Goal: Transaction & Acquisition: Download file/media

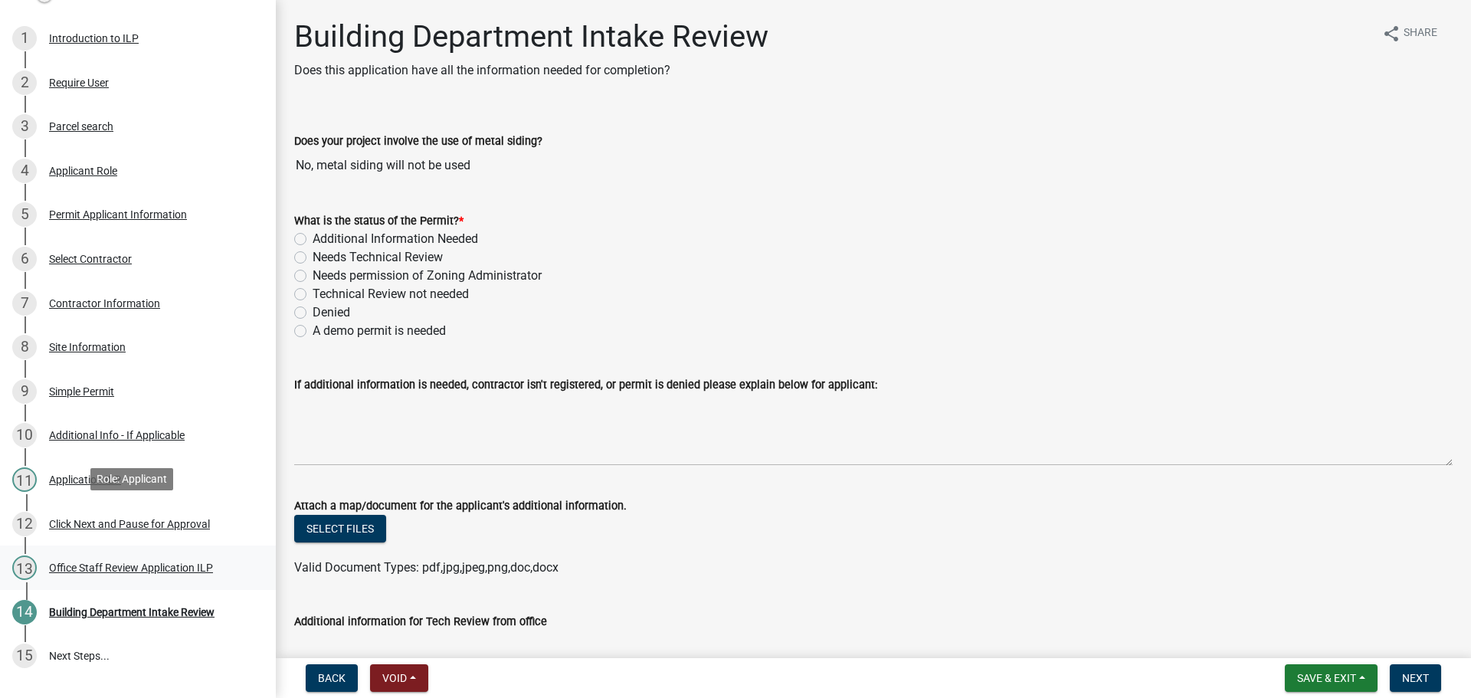
scroll to position [316, 0]
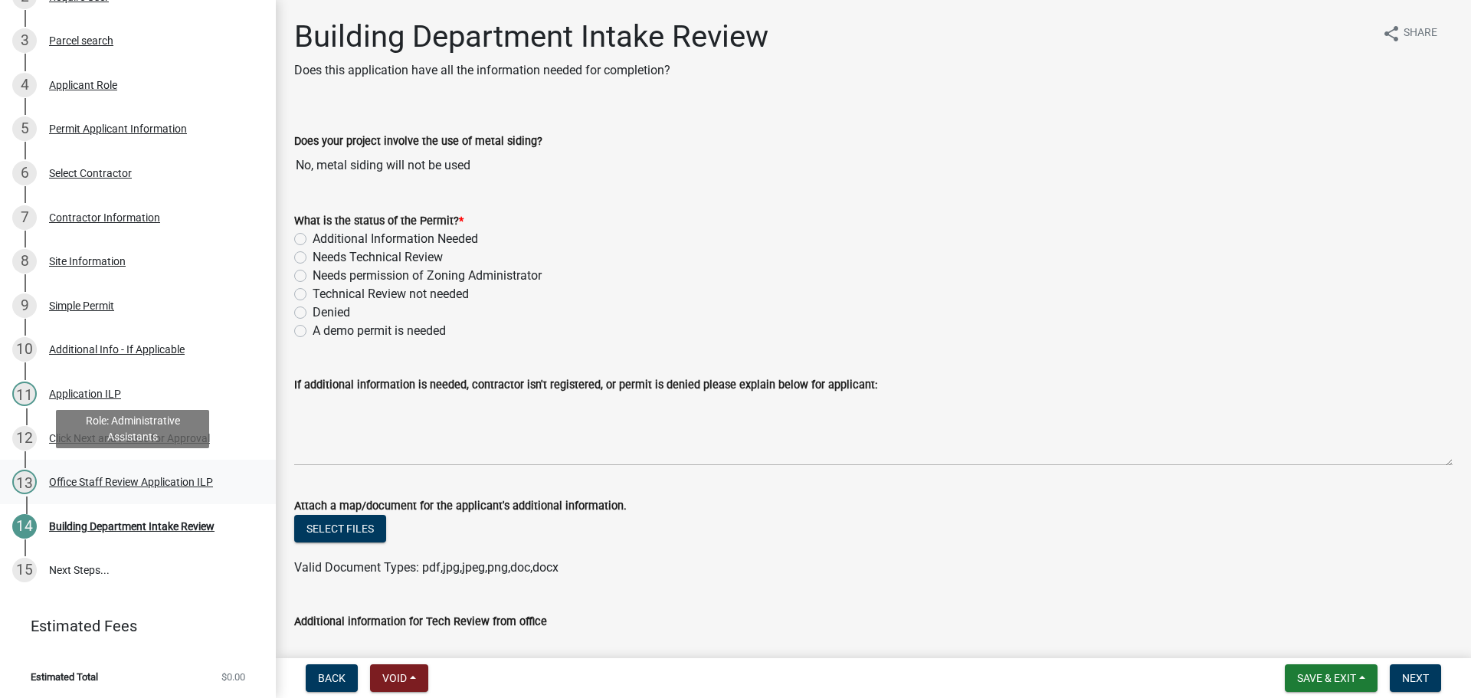
click at [90, 476] on div "Office Staff Review Application ILP" at bounding box center [131, 481] width 164 height 11
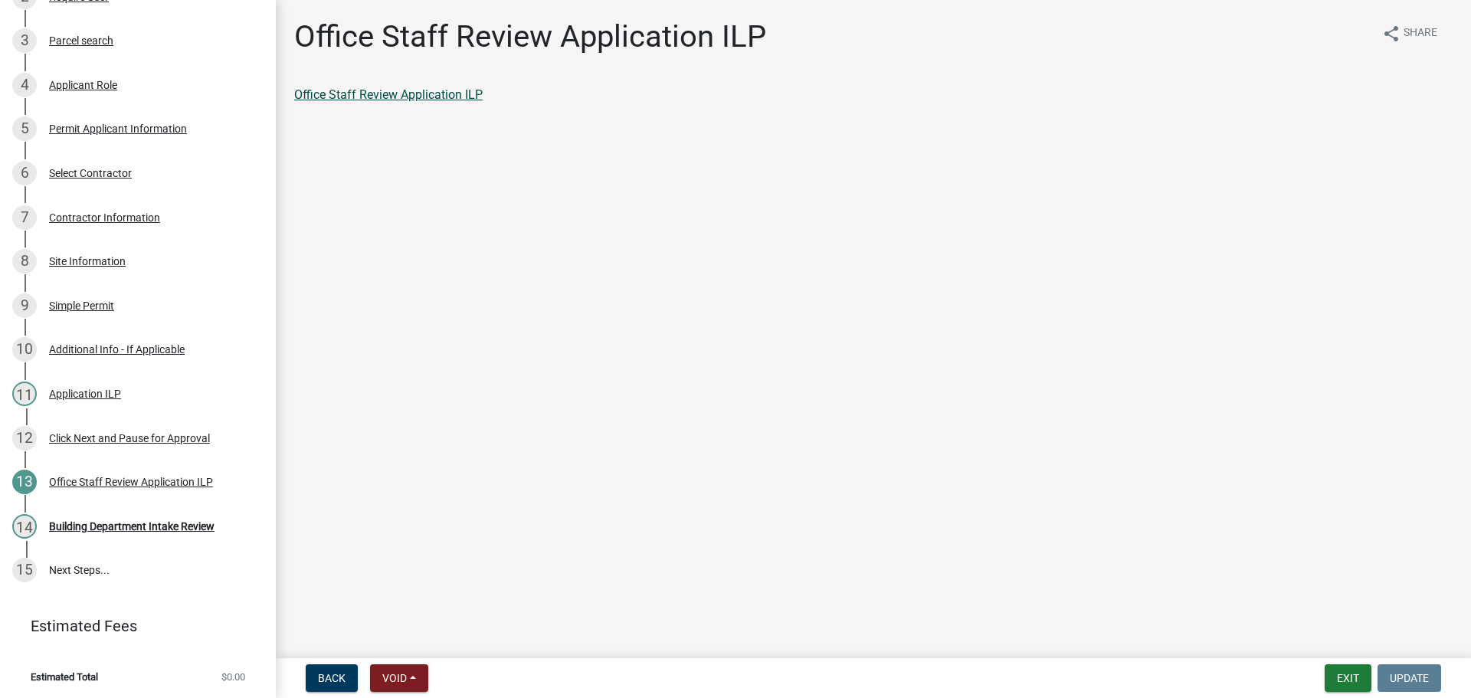
click at [444, 95] on link "Office Staff Review Application ILP" at bounding box center [388, 94] width 188 height 15
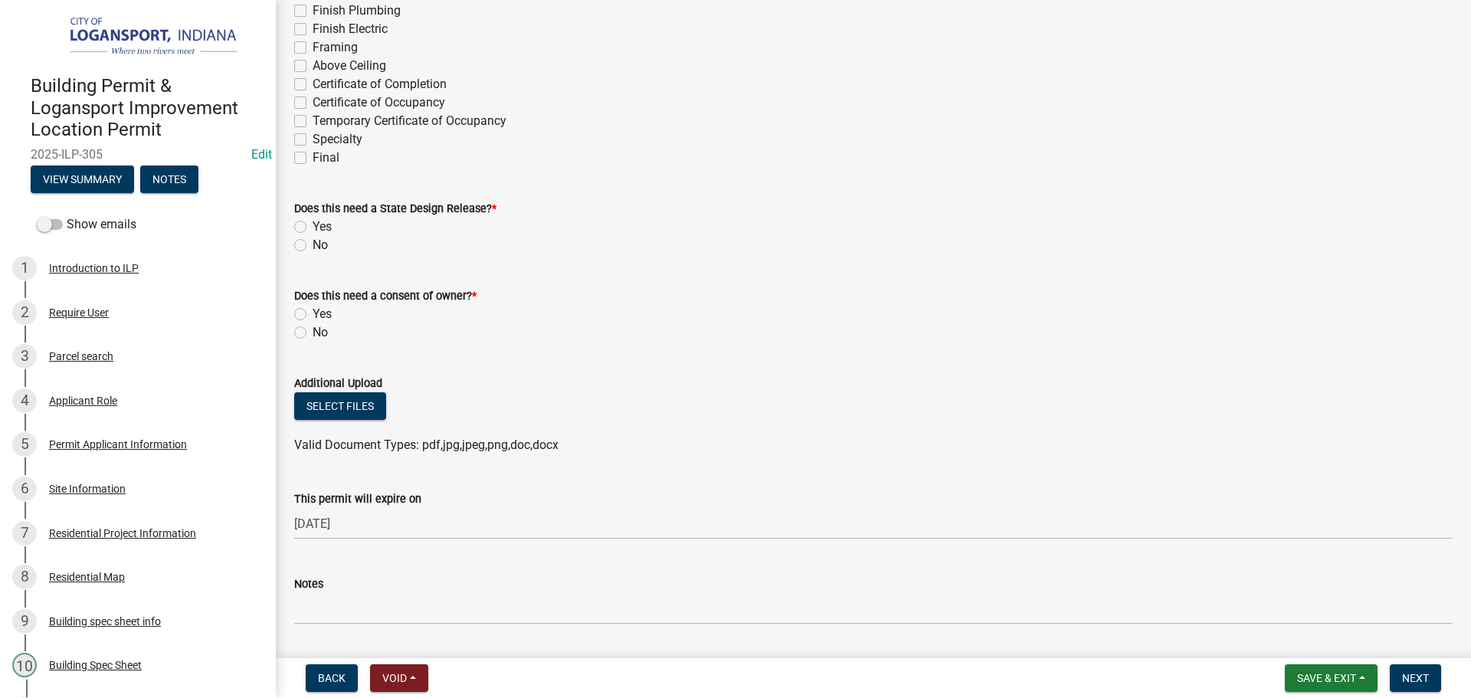
scroll to position [613, 0]
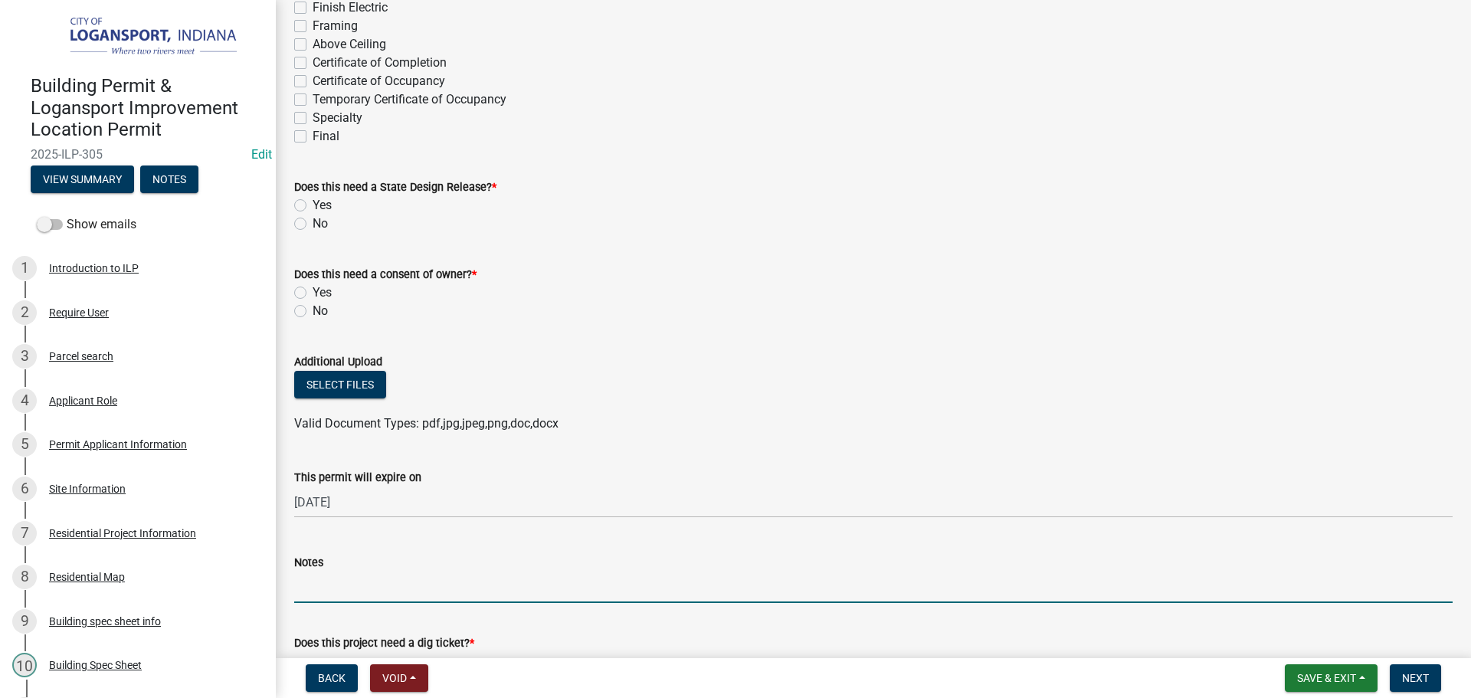
click at [324, 594] on input "Notes" at bounding box center [873, 586] width 1158 height 31
type input "HOLD-APPLICANT PLANS TO FILE A VARIANCE TO MOVE THE FENCE TO THE SIDEWALK"
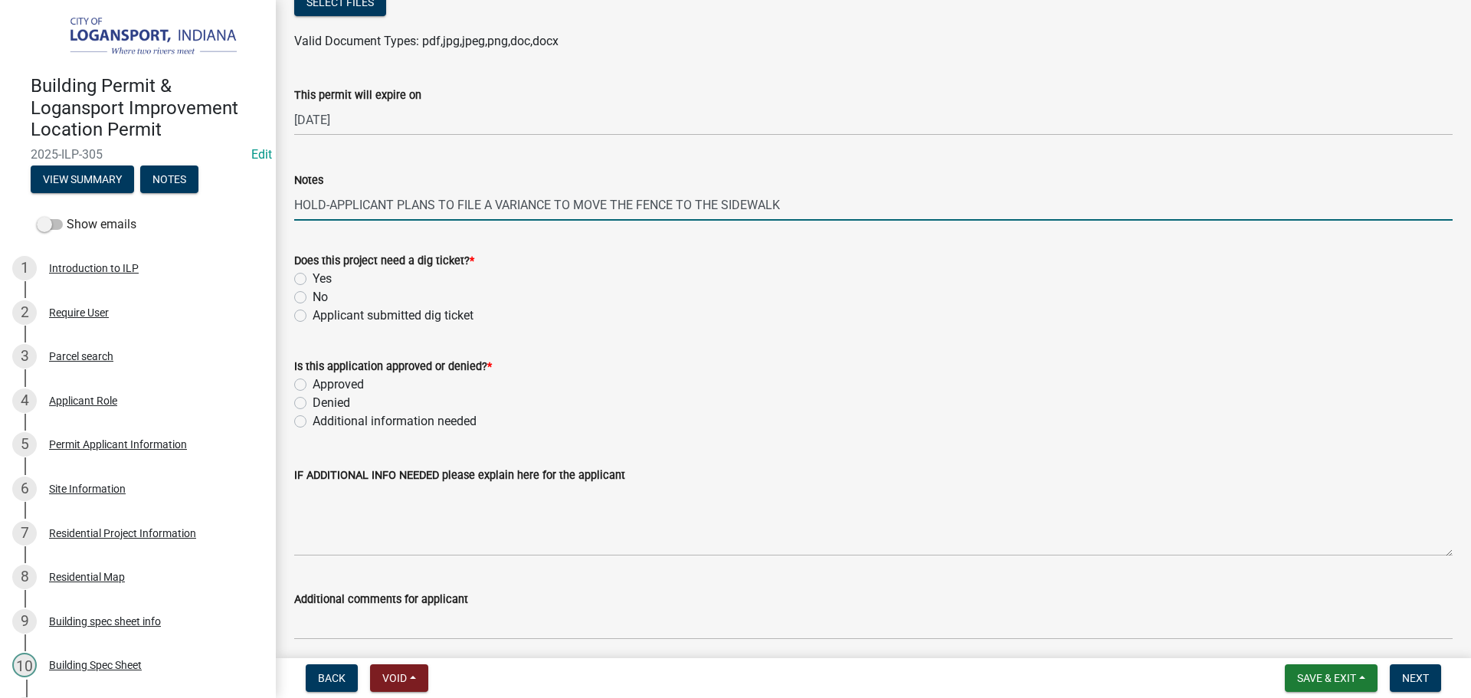
scroll to position [996, 0]
click at [312, 296] on label "No" at bounding box center [319, 296] width 15 height 18
click at [312, 296] on input "No" at bounding box center [317, 292] width 10 height 10
radio input "true"
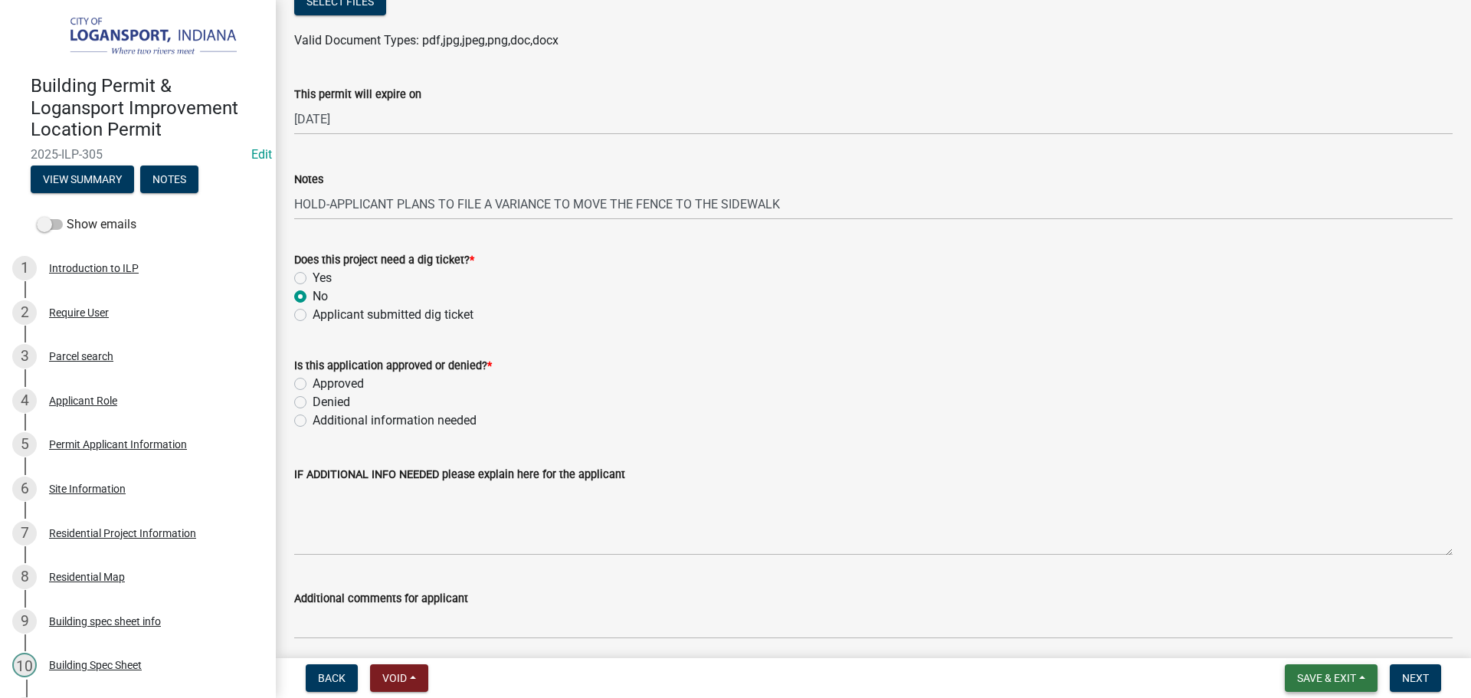
click at [1333, 682] on span "Save & Exit" at bounding box center [1326, 678] width 59 height 12
click at [1323, 604] on button "Save" at bounding box center [1316, 601] width 123 height 37
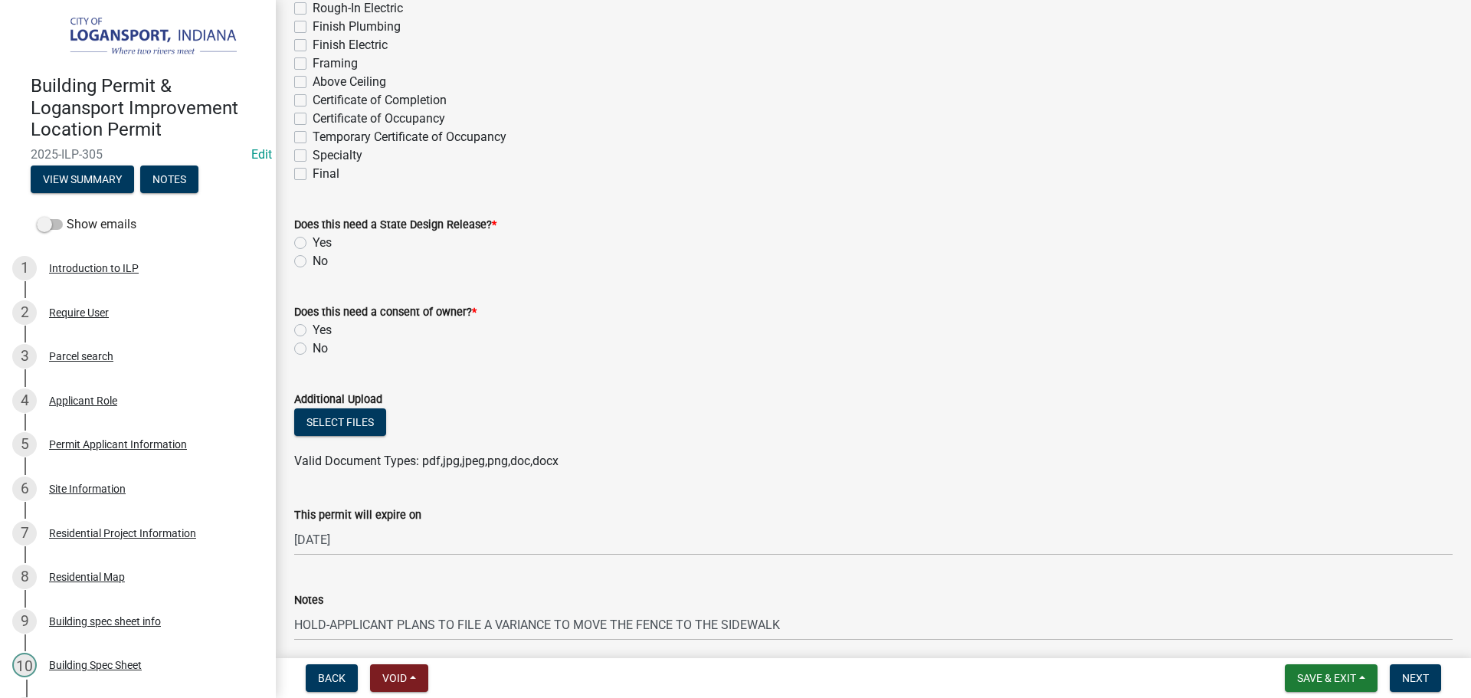
scroll to position [613, 0]
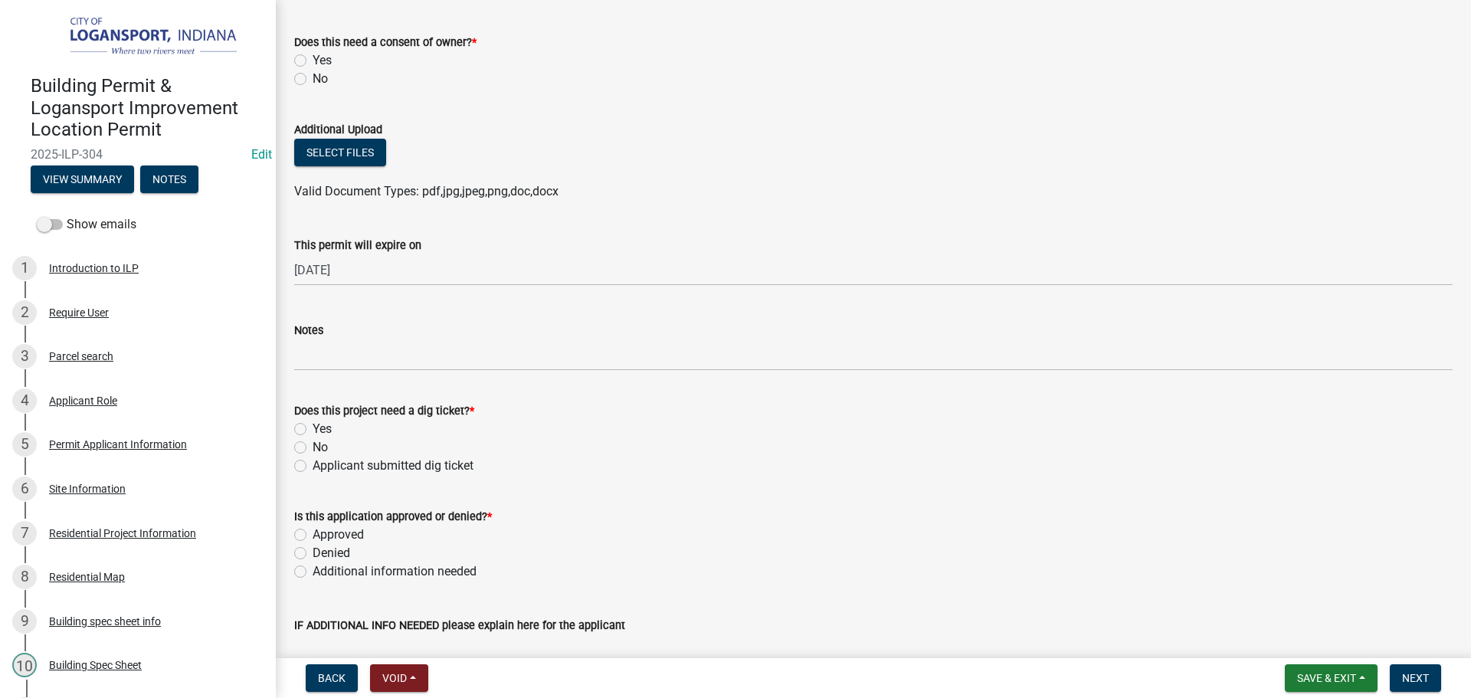
scroll to position [836, 0]
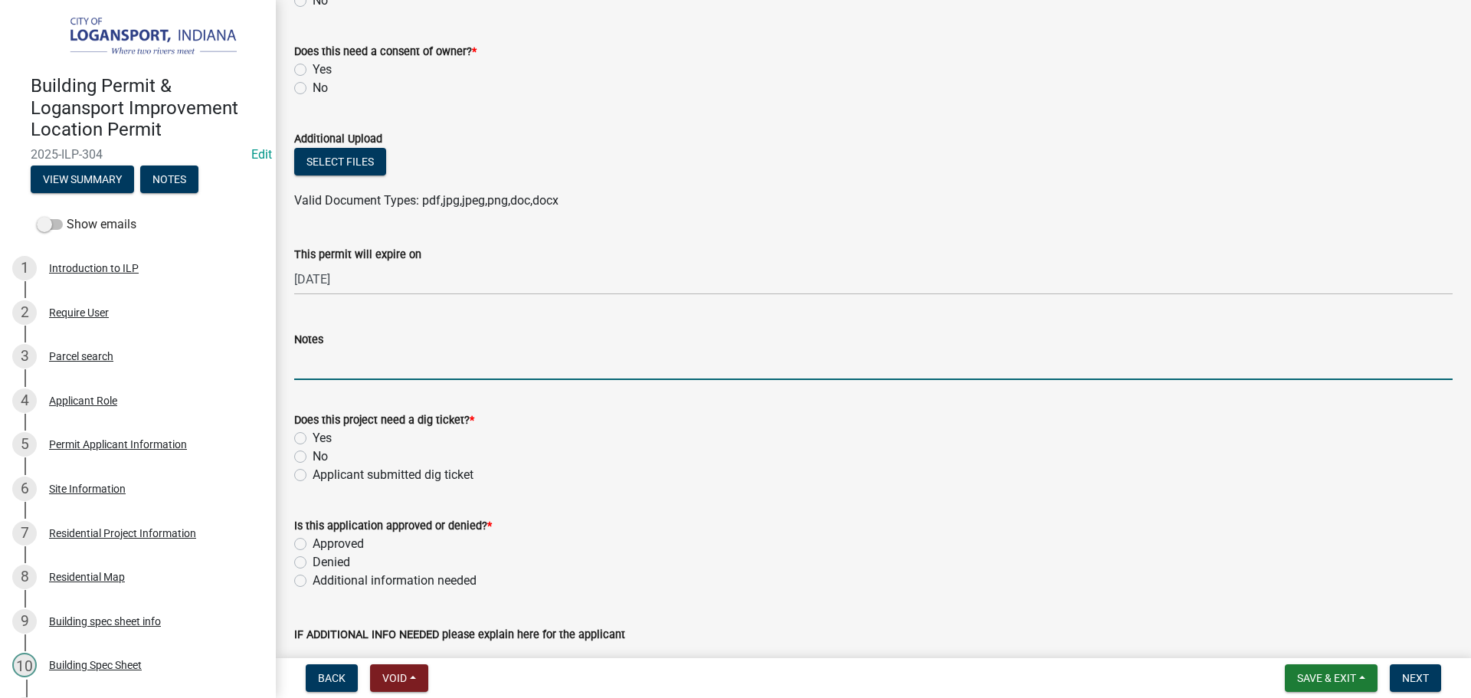
click at [322, 364] on input "Notes" at bounding box center [873, 363] width 1158 height 31
type input "o"
type input "OWNER NAME differs from Church name. Purchase agreement required."
click at [1332, 680] on span "Save & Exit" at bounding box center [1326, 678] width 59 height 12
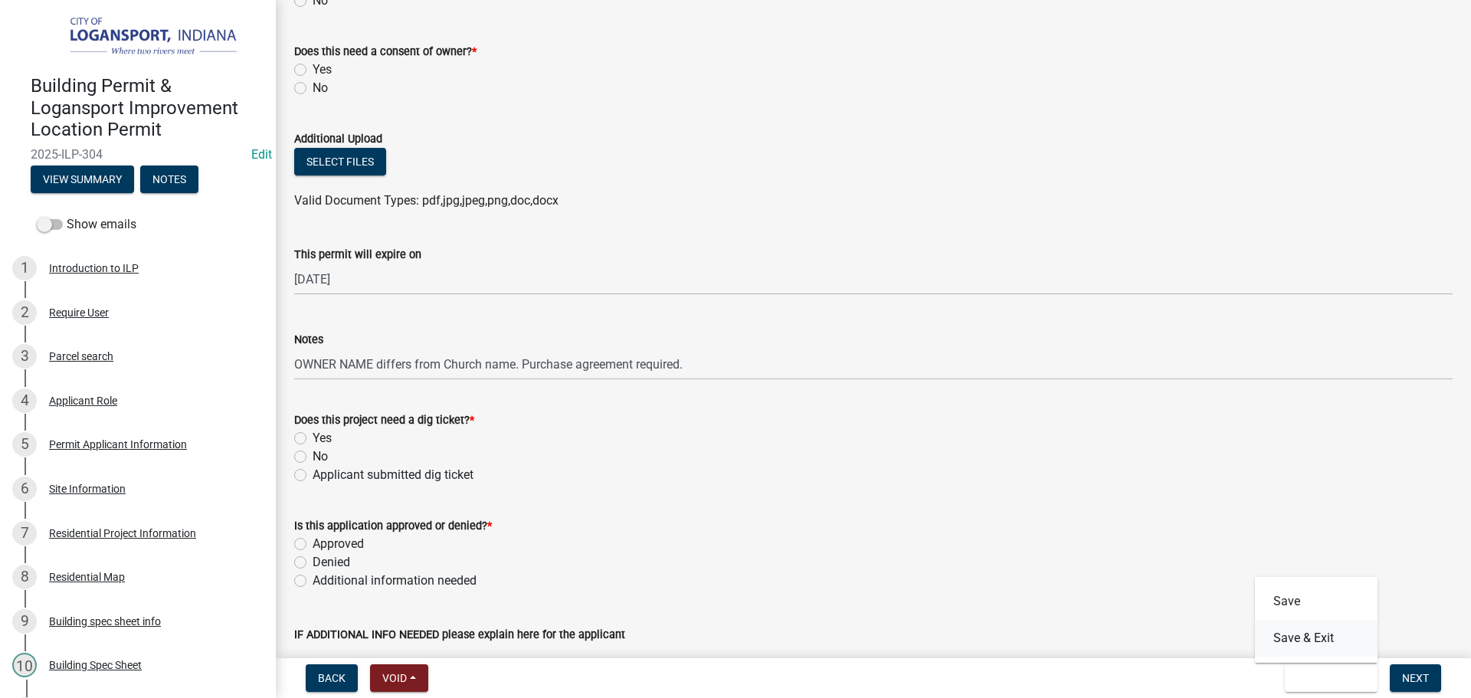
click at [1314, 630] on button "Save & Exit" at bounding box center [1316, 638] width 123 height 37
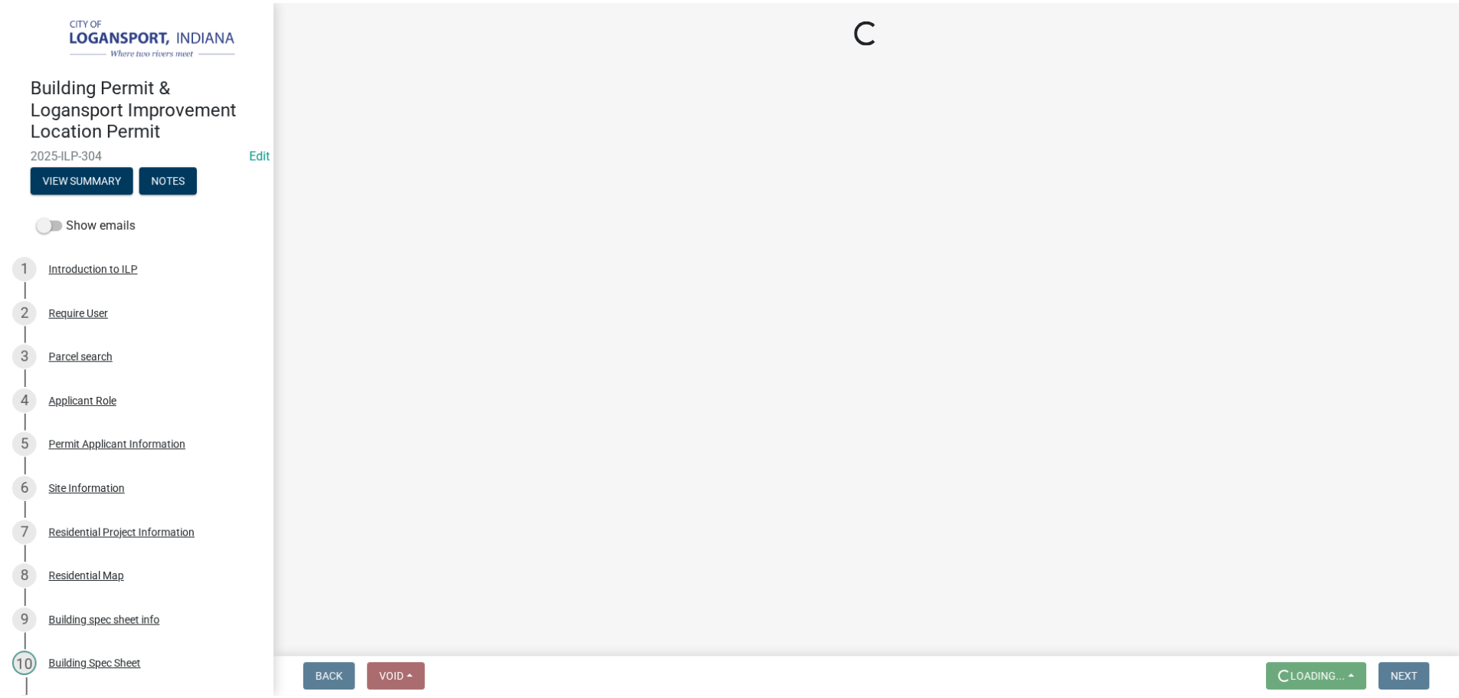
scroll to position [0, 0]
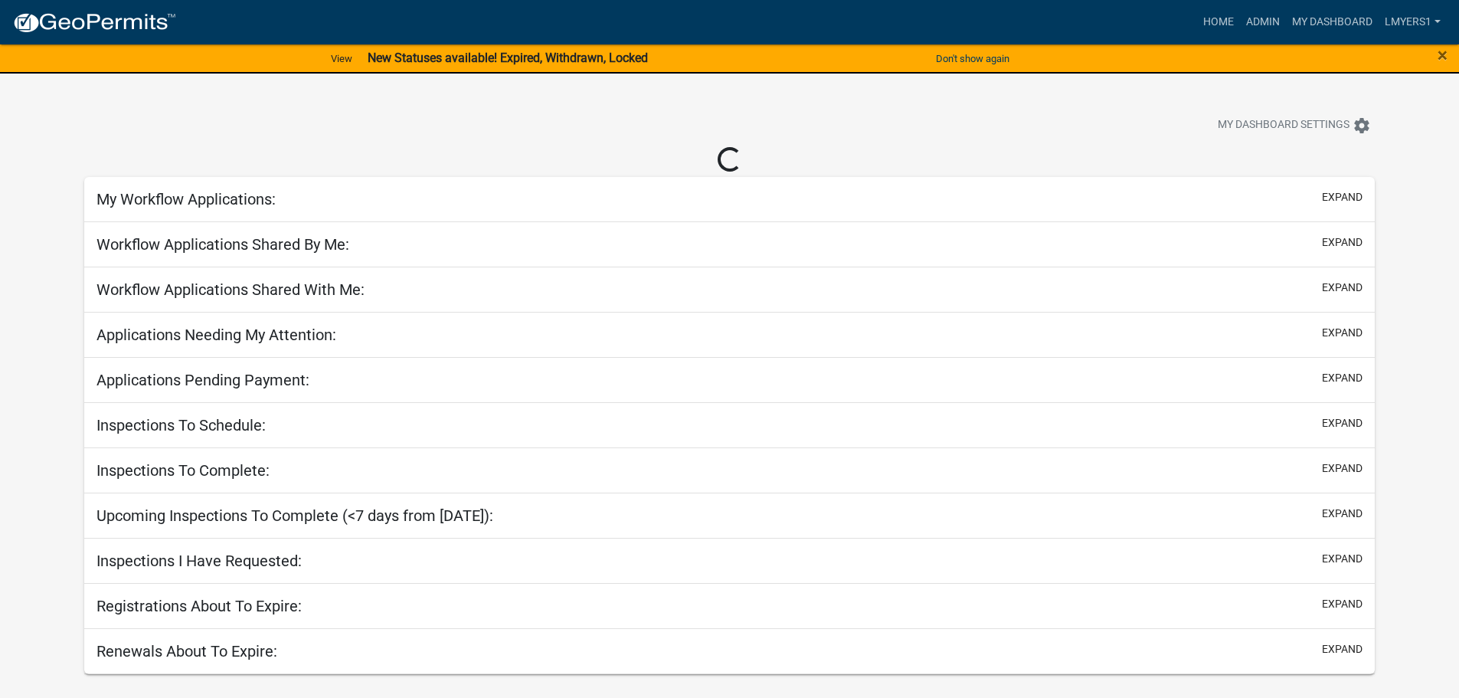
select select "2: 50"
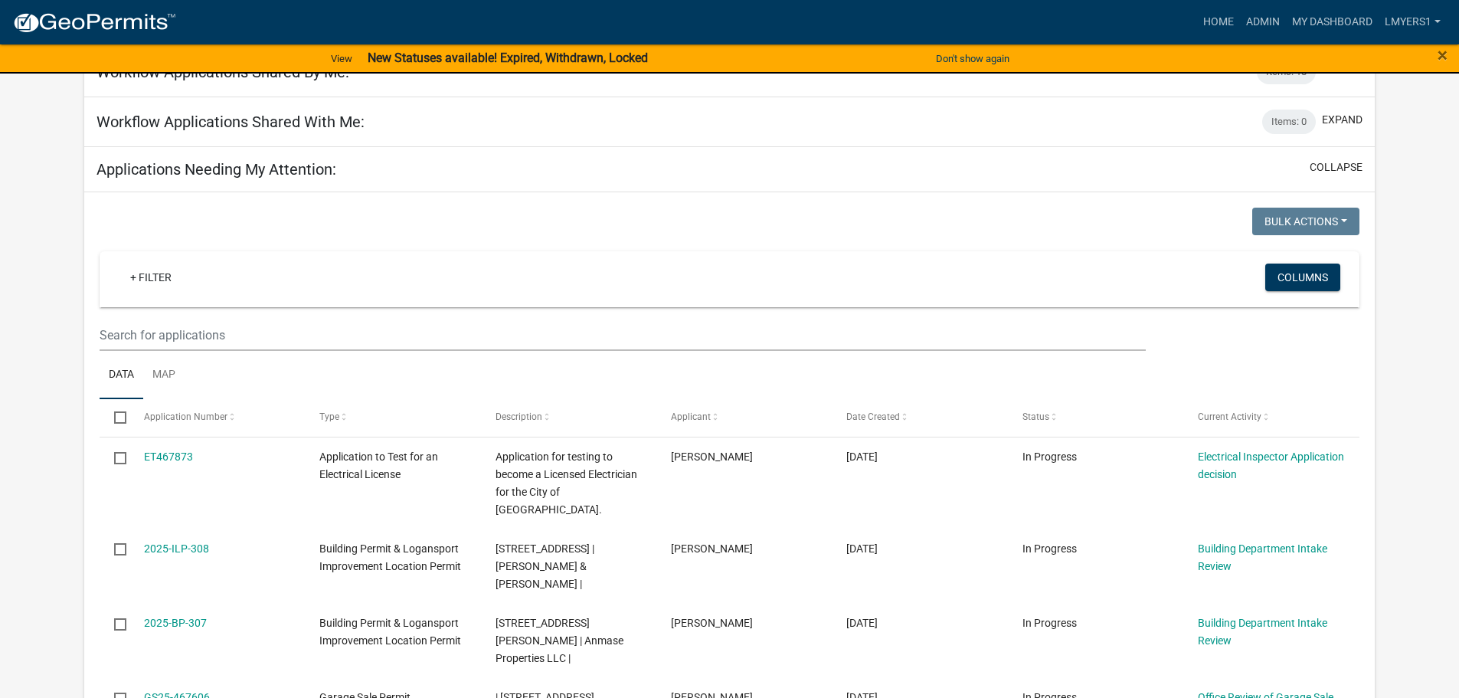
scroll to position [383, 0]
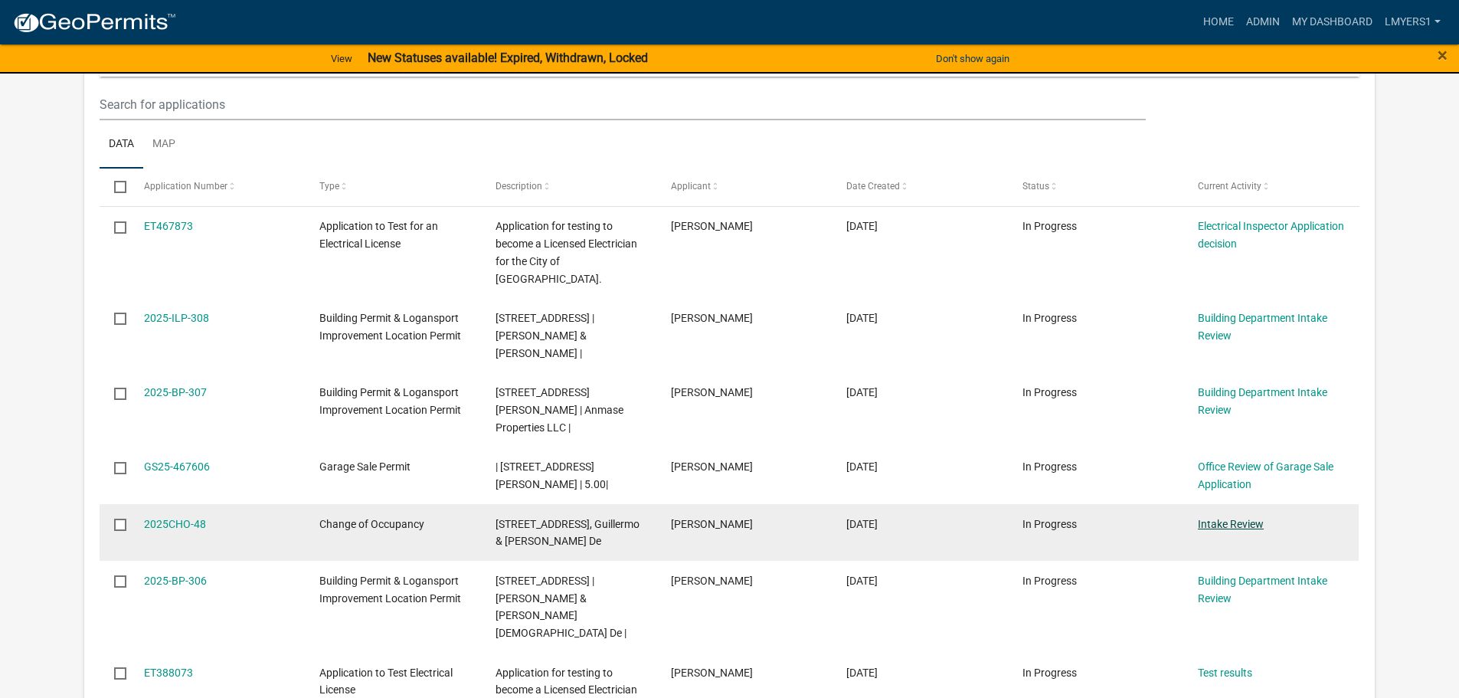
click at [1224, 518] on link "Intake Review" at bounding box center [1231, 524] width 66 height 12
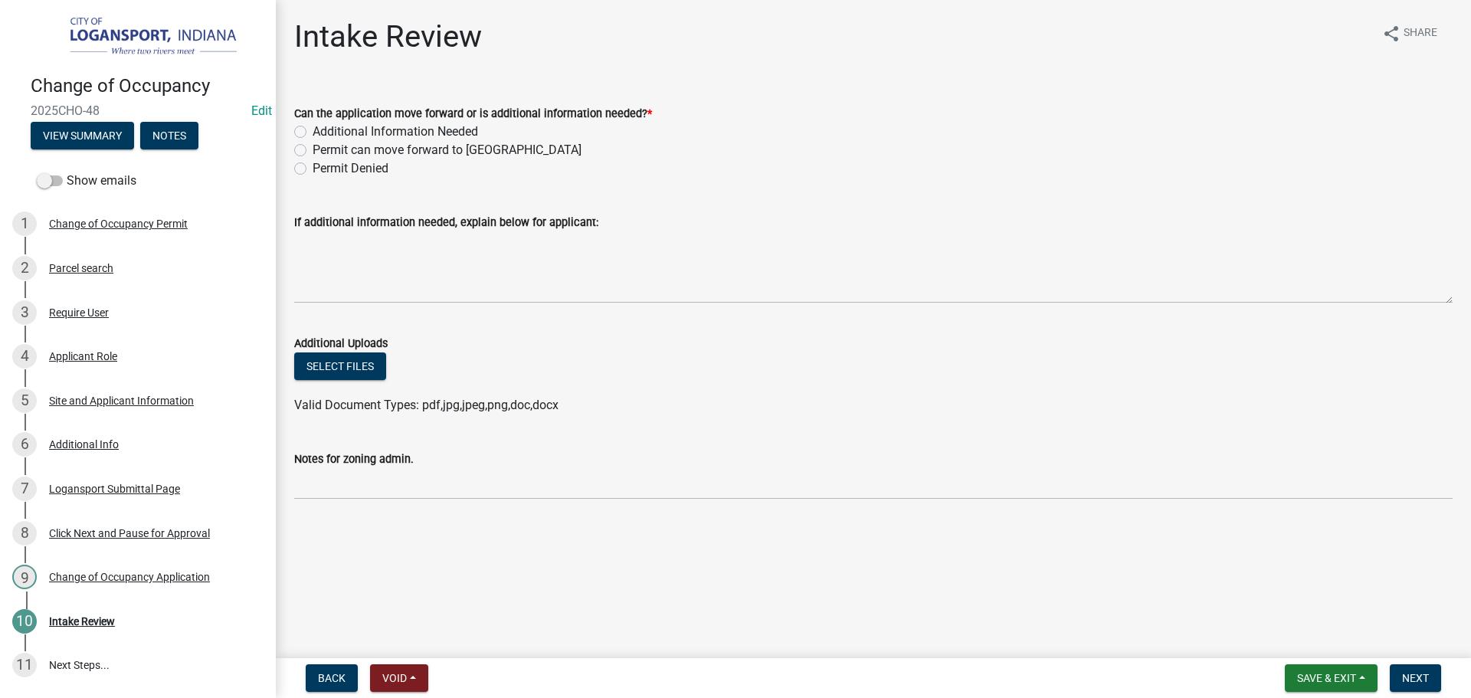
click at [312, 129] on label "Additional Information Needed" at bounding box center [394, 132] width 165 height 18
click at [312, 129] on input "Additional Information Needed" at bounding box center [317, 128] width 10 height 10
radio input "true"
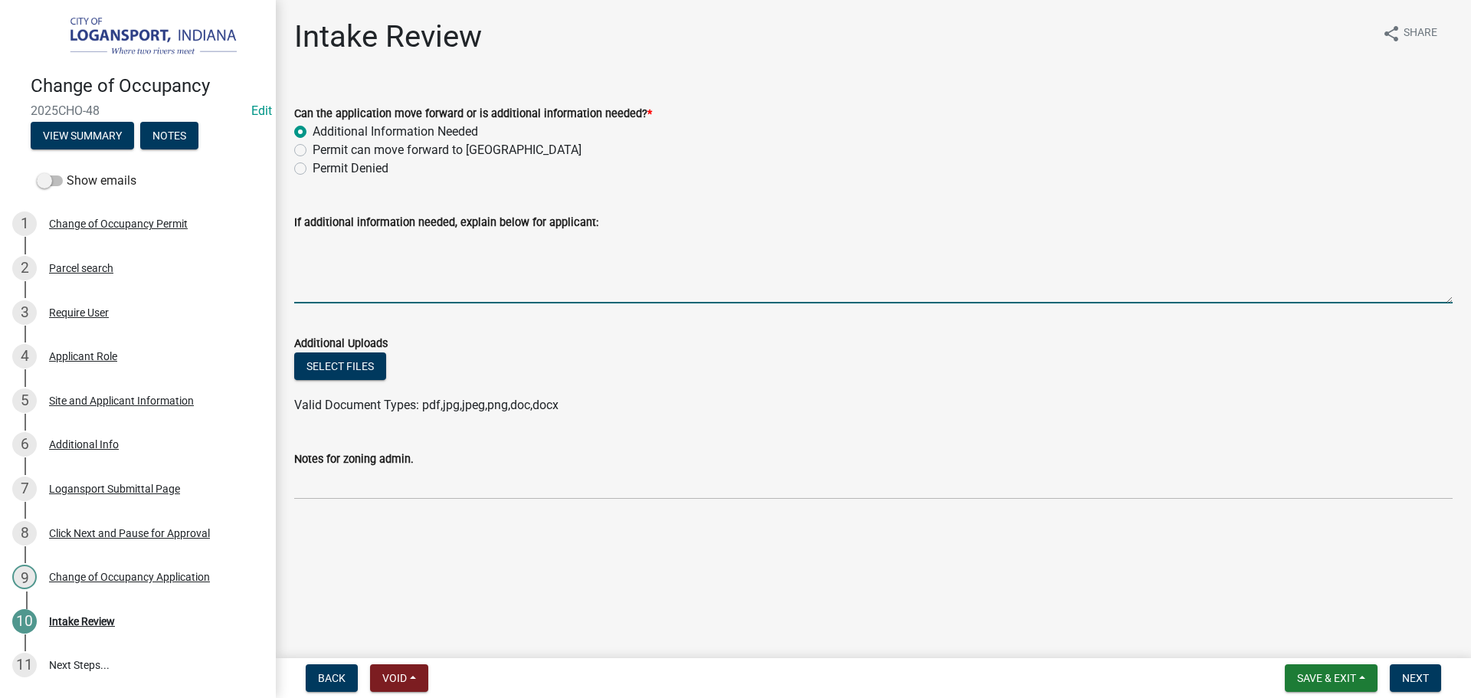
click at [334, 251] on textarea "If additional information needed, explain below for applicant:" at bounding box center [873, 267] width 1158 height 72
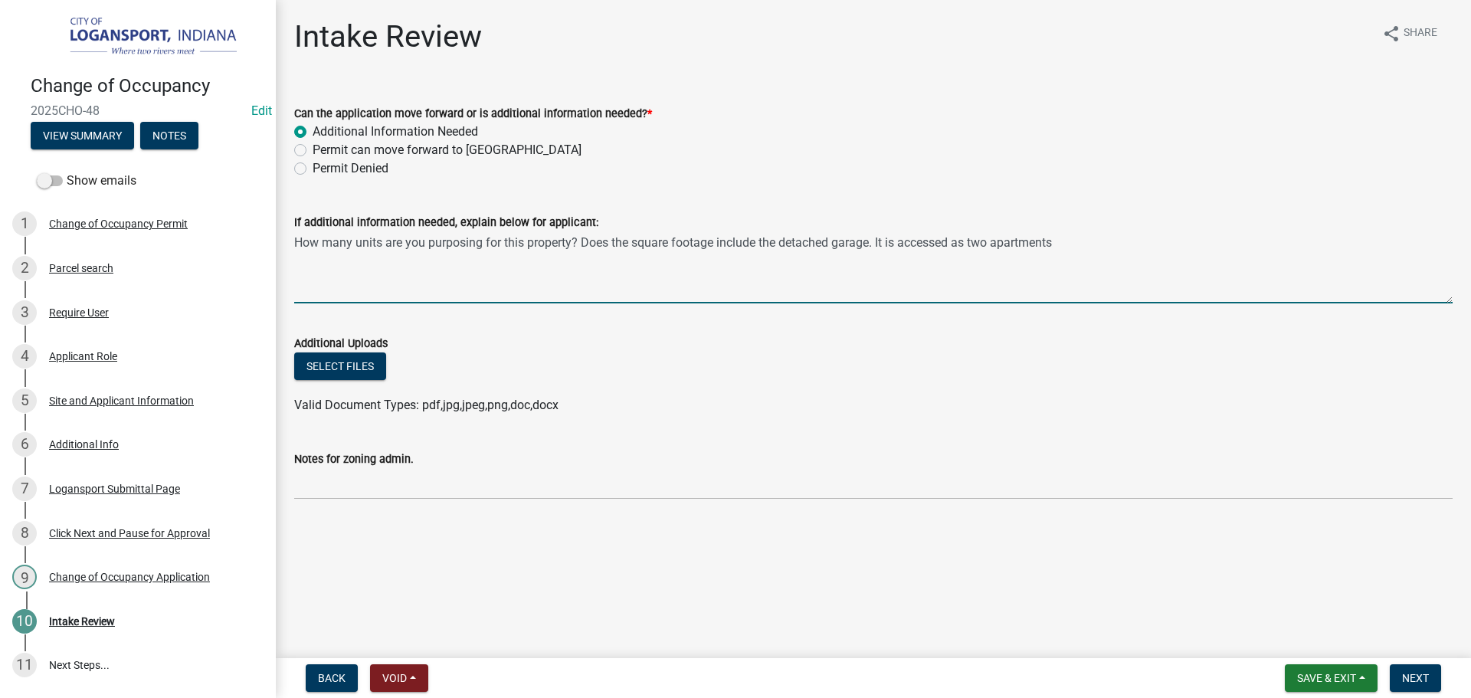
drag, startPoint x: 384, startPoint y: 243, endPoint x: 390, endPoint y: 249, distance: 8.7
click at [383, 243] on textarea "How many units are you purposing for this property? Does the square footage inc…" at bounding box center [873, 267] width 1158 height 72
click at [407, 240] on textarea "How many units/families are you purposing for this property? Does the square fo…" at bounding box center [873, 267] width 1158 height 72
click at [438, 271] on textarea "How many units/families are you purposing for this property? Does the square fo…" at bounding box center [873, 267] width 1158 height 72
click at [519, 304] on wm-data-entity-input "If additional information needed, explain below for applicant: How many units/f…" at bounding box center [873, 253] width 1158 height 124
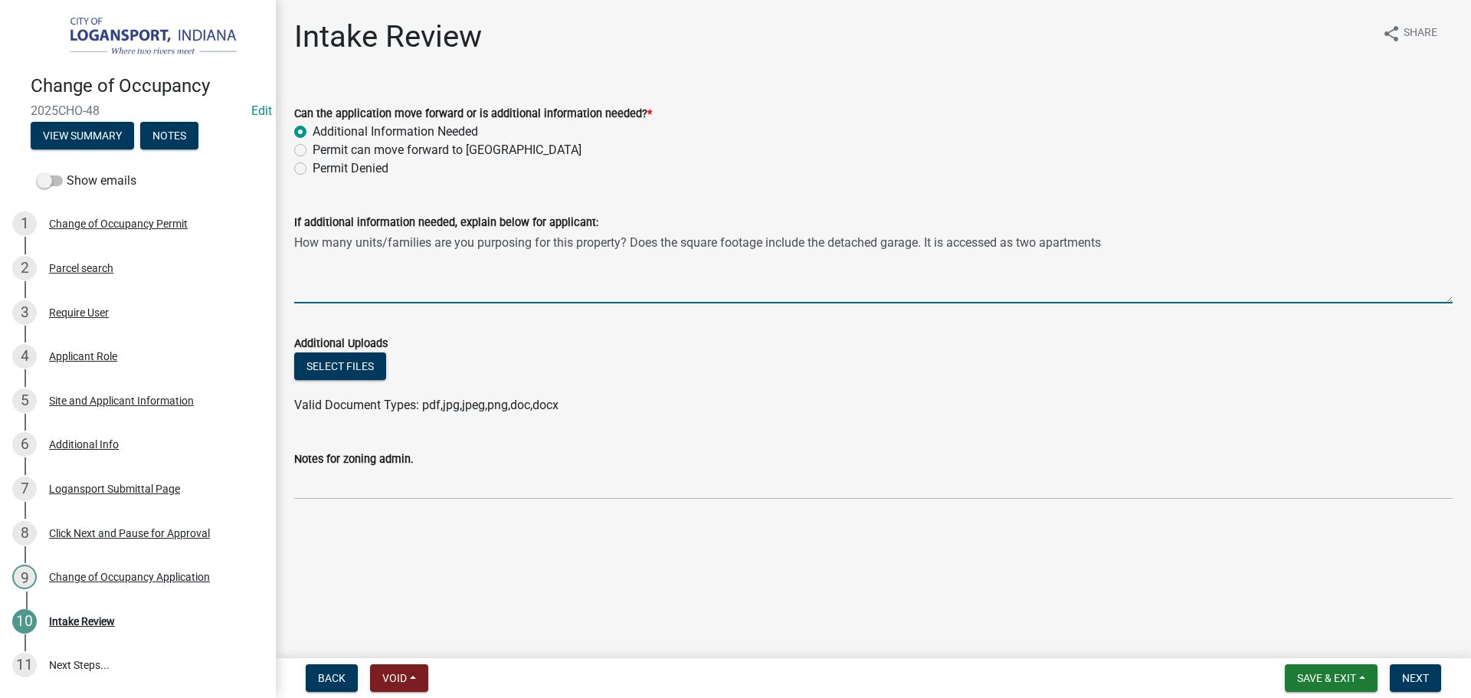
drag, startPoint x: 430, startPoint y: 245, endPoint x: 388, endPoint y: 245, distance: 42.1
click at [388, 245] on textarea "How many units/families are you purposing for this property? Does the square fo…" at bounding box center [873, 267] width 1158 height 72
click at [1124, 244] on textarea "How many units/families are you purposing for this property? Does the square fo…" at bounding box center [873, 267] width 1158 height 72
type textarea "How many units/families are you purposing for this property? Does the square fo…"
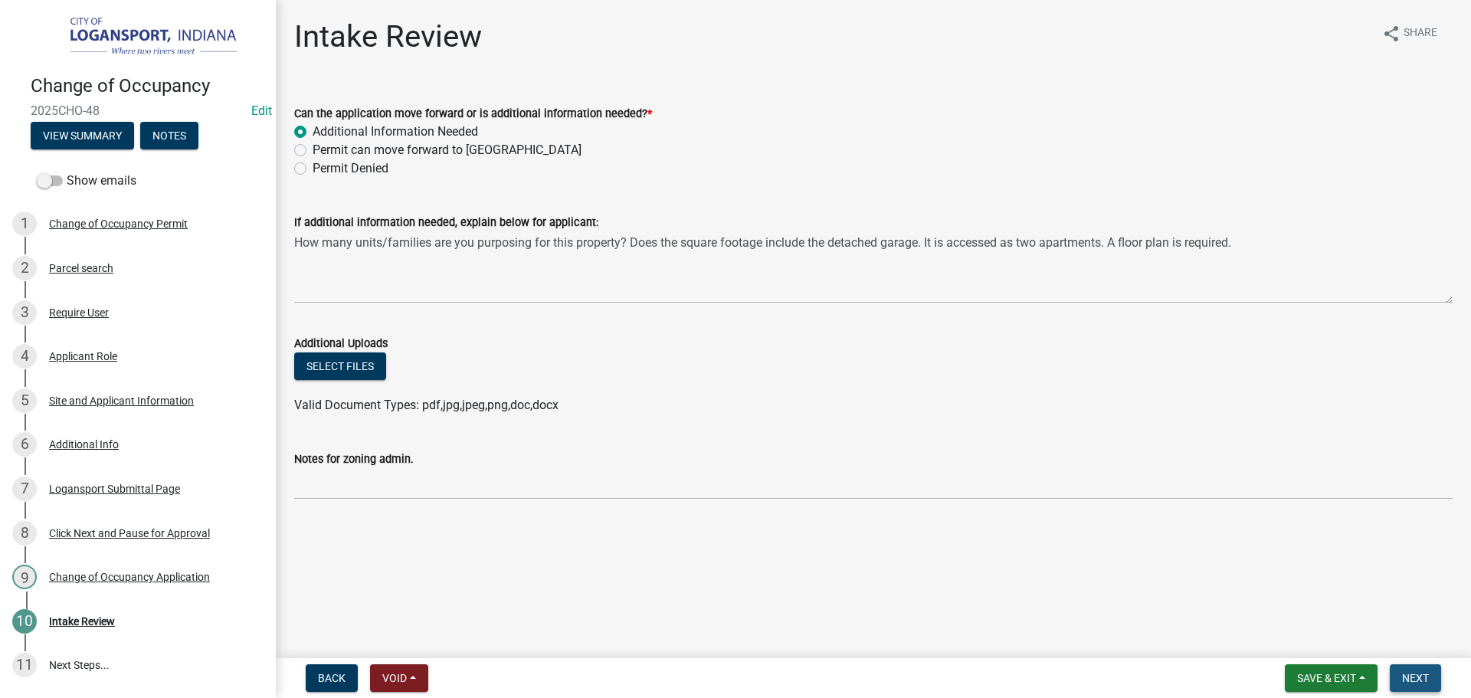
click at [1418, 678] on span "Next" at bounding box center [1415, 678] width 27 height 12
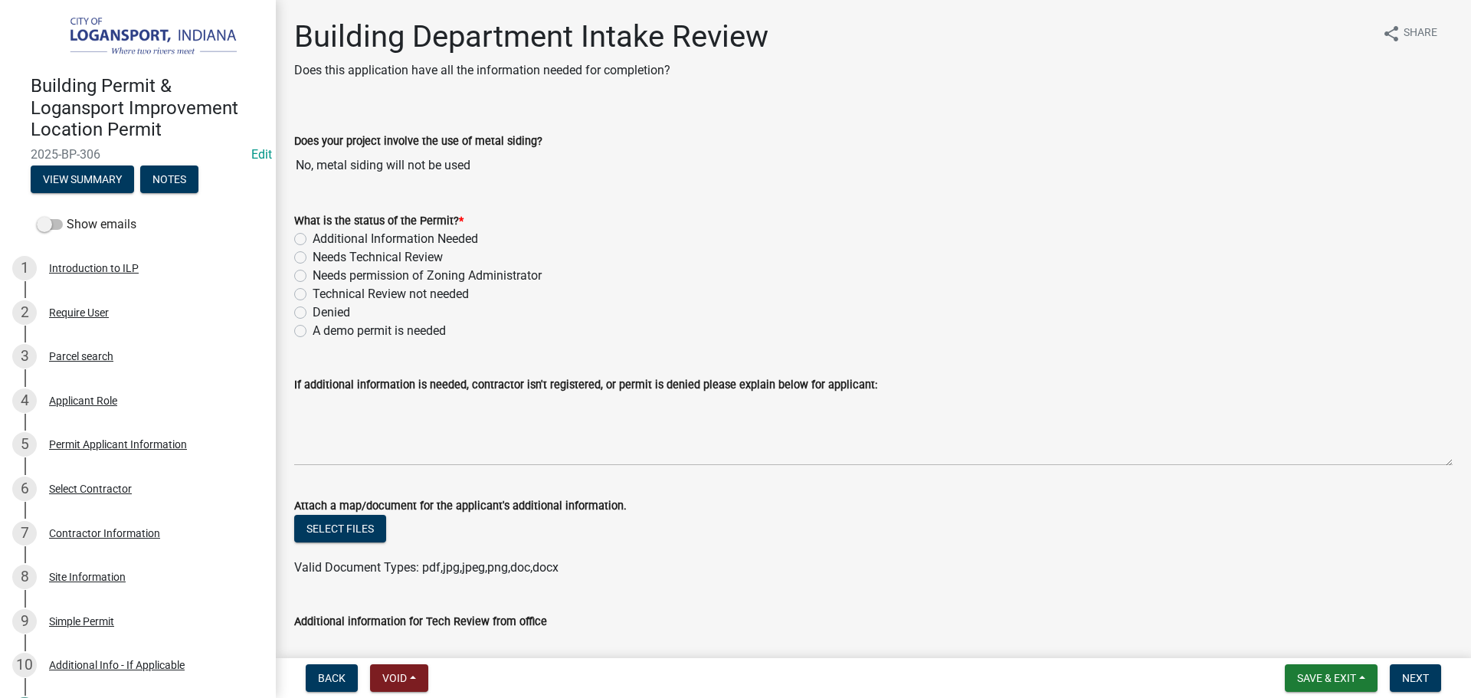
scroll to position [230, 0]
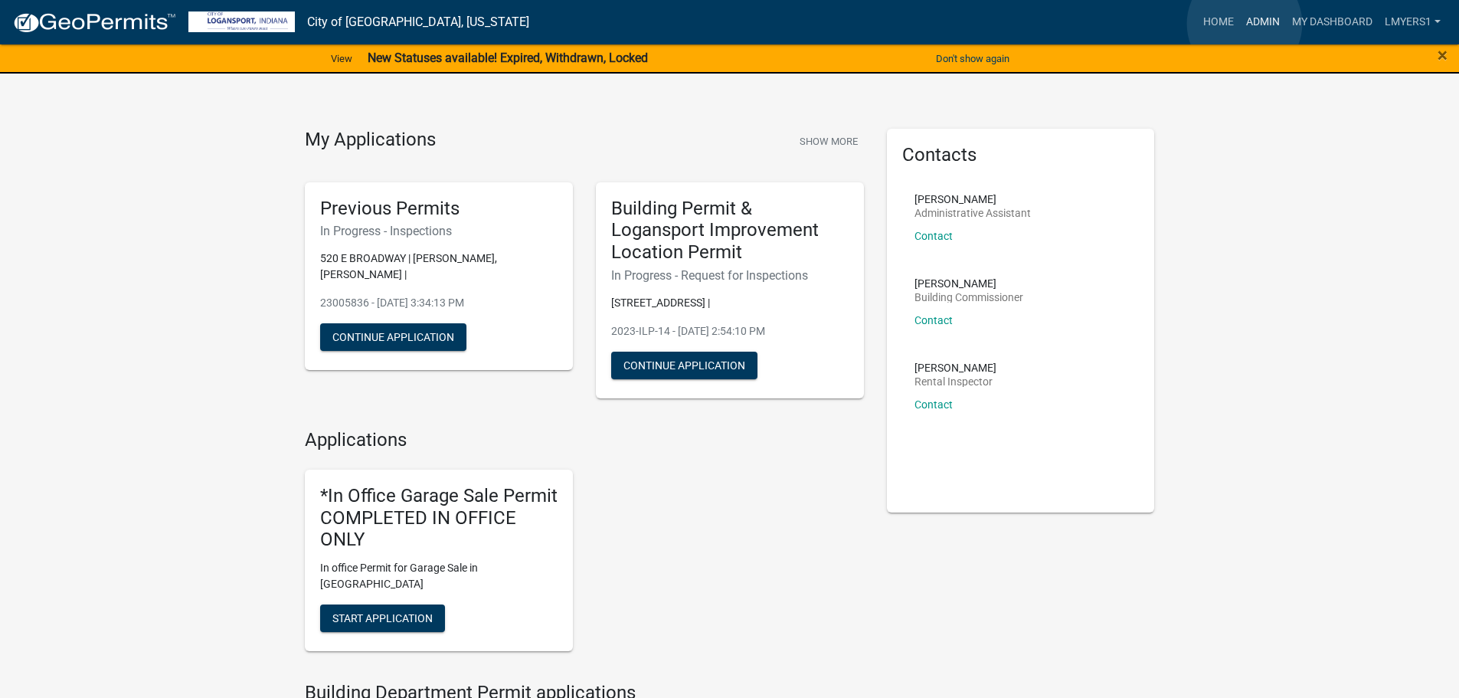
click at [1246, 24] on link "Admin" at bounding box center [1263, 22] width 46 height 29
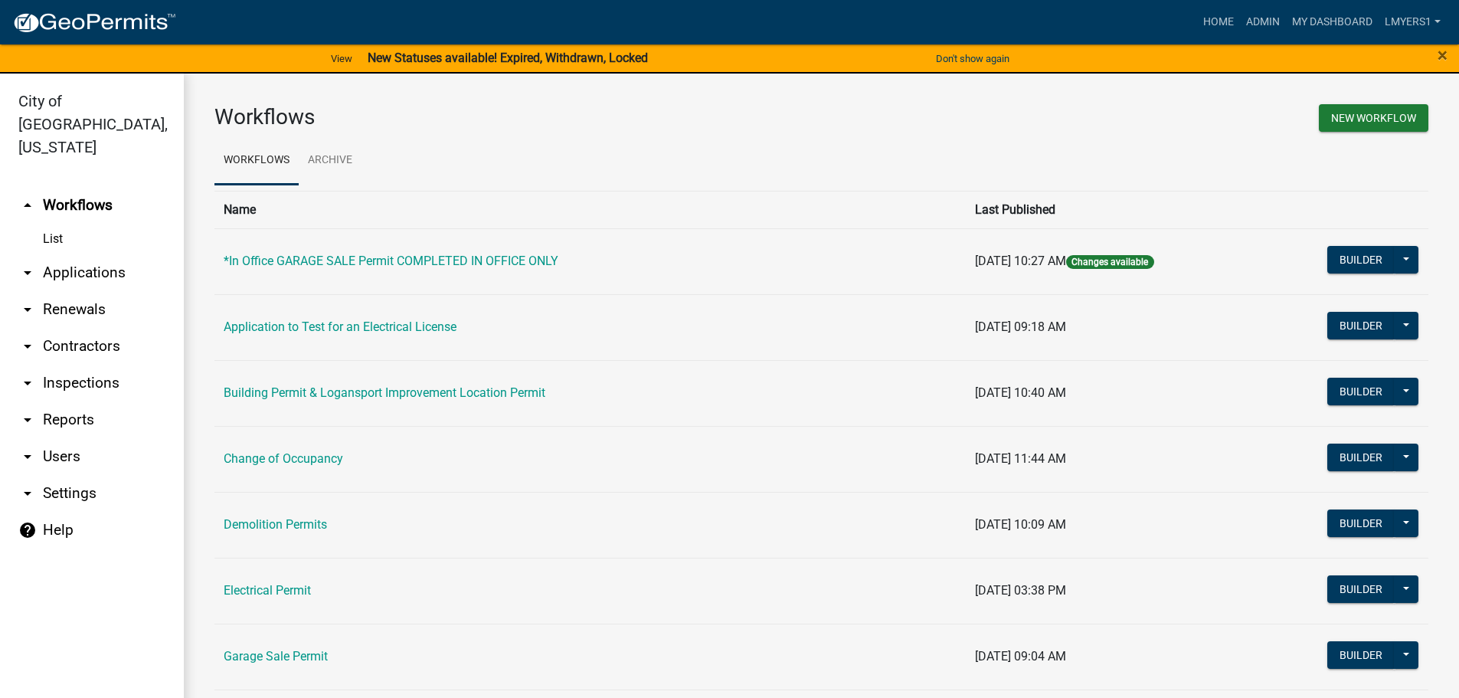
click at [68, 254] on link "arrow_drop_down Applications" at bounding box center [92, 272] width 184 height 37
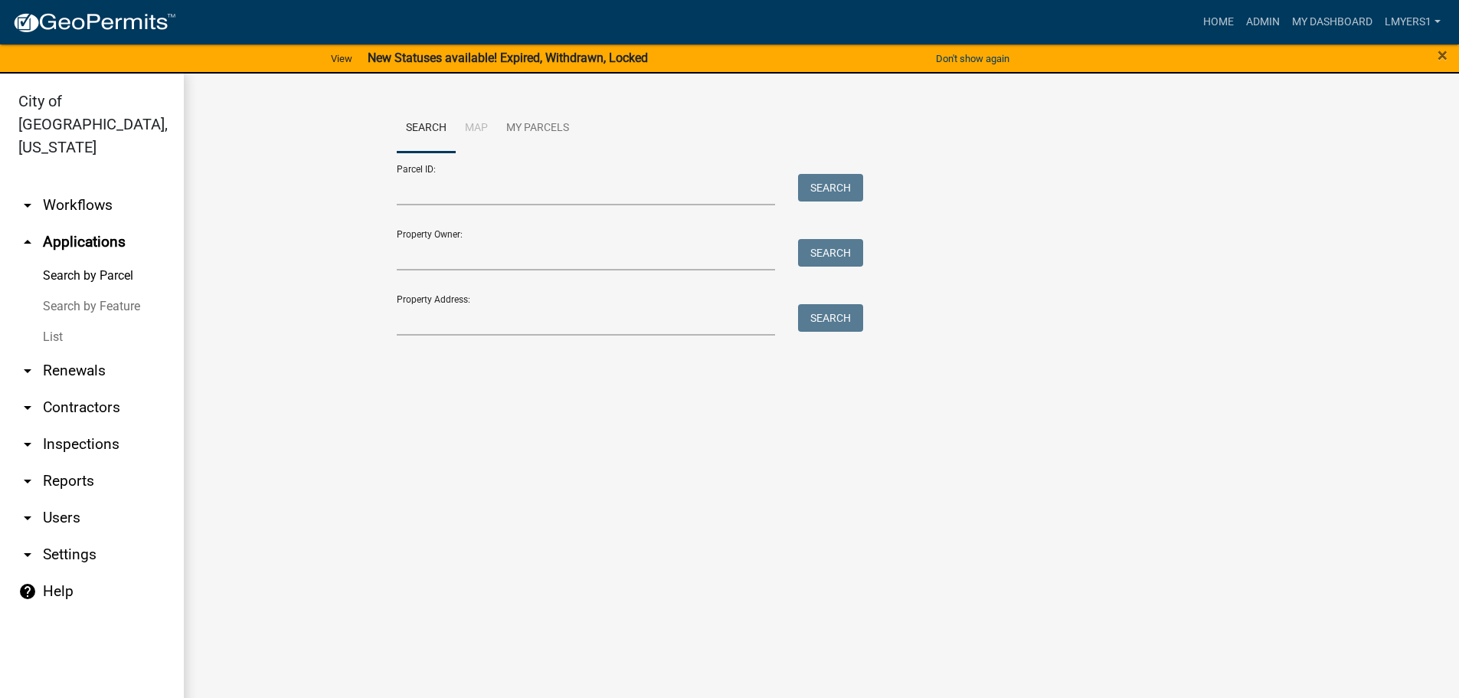
click at [80, 463] on link "arrow_drop_down Reports" at bounding box center [92, 481] width 184 height 37
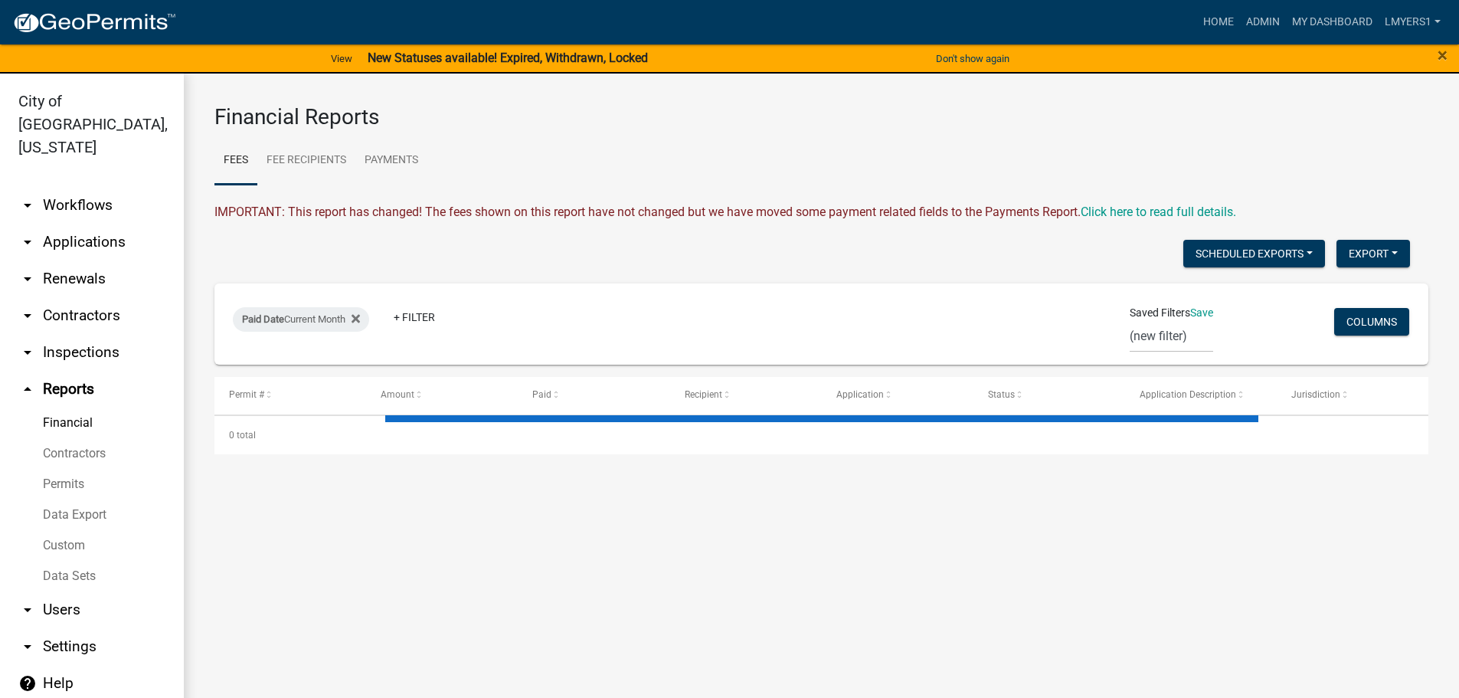
click at [87, 499] on link "Data Export" at bounding box center [92, 514] width 184 height 31
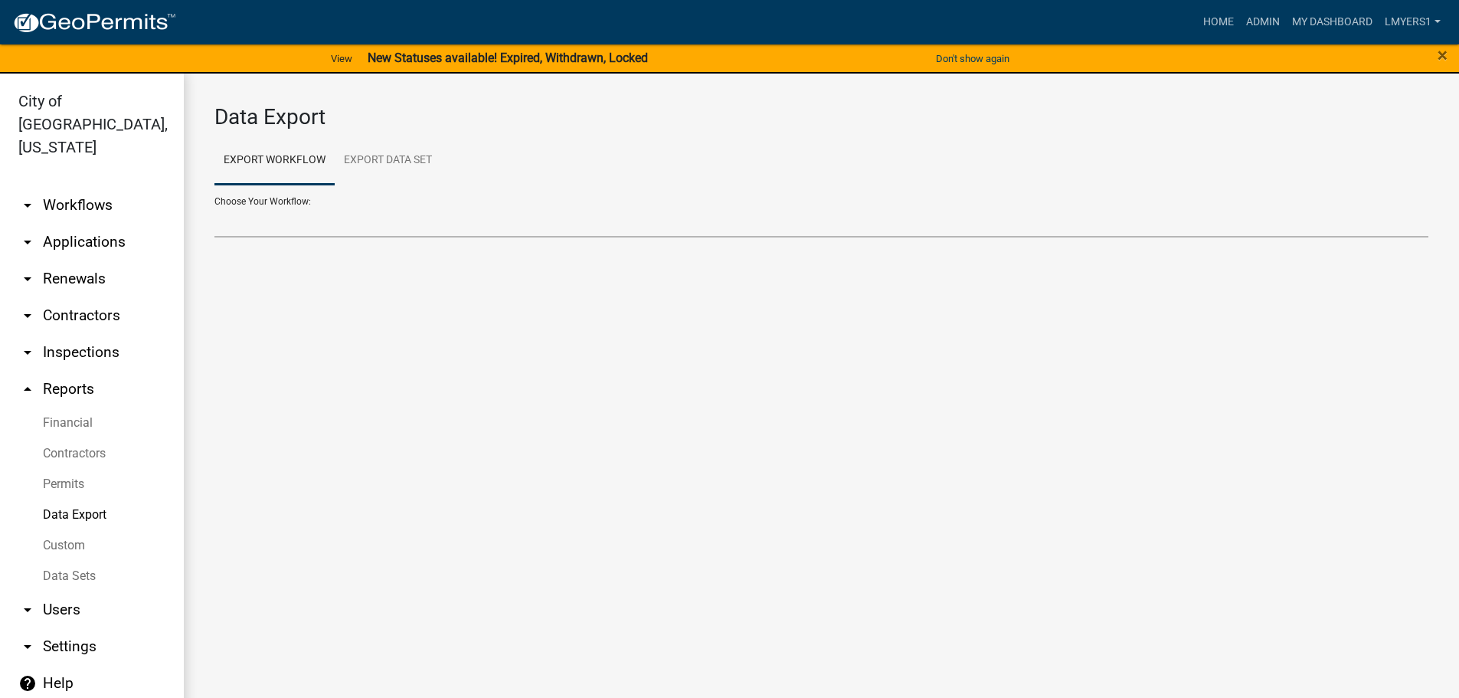
click at [362, 212] on select "Choose Your Workflow:" at bounding box center [821, 221] width 1214 height 31
click at [383, 155] on link "Export Data Set" at bounding box center [388, 160] width 106 height 49
click at [341, 219] on select "Contractors Project List Fees Due Garage Sale List Permit list Permits Obtained…" at bounding box center [821, 221] width 1214 height 31
select select "3: 82e0a01d-f1b8-49f2-aad3-a8058d032405"
click at [214, 206] on select "Contractors Project List Fees Due Garage Sale List Permit list Permits Obtained…" at bounding box center [821, 221] width 1214 height 31
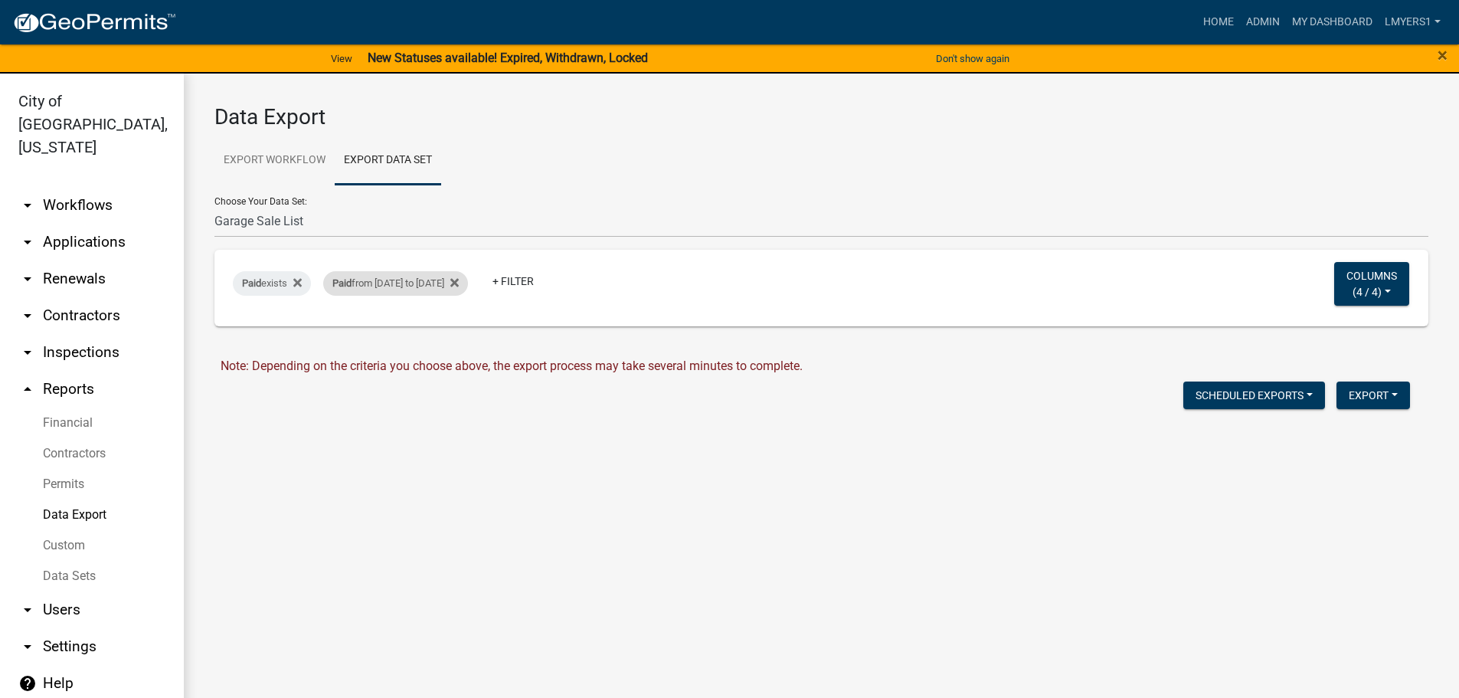
click at [430, 284] on div "Paid from [DATE] to [DATE]" at bounding box center [395, 283] width 145 height 25
select select "custom"
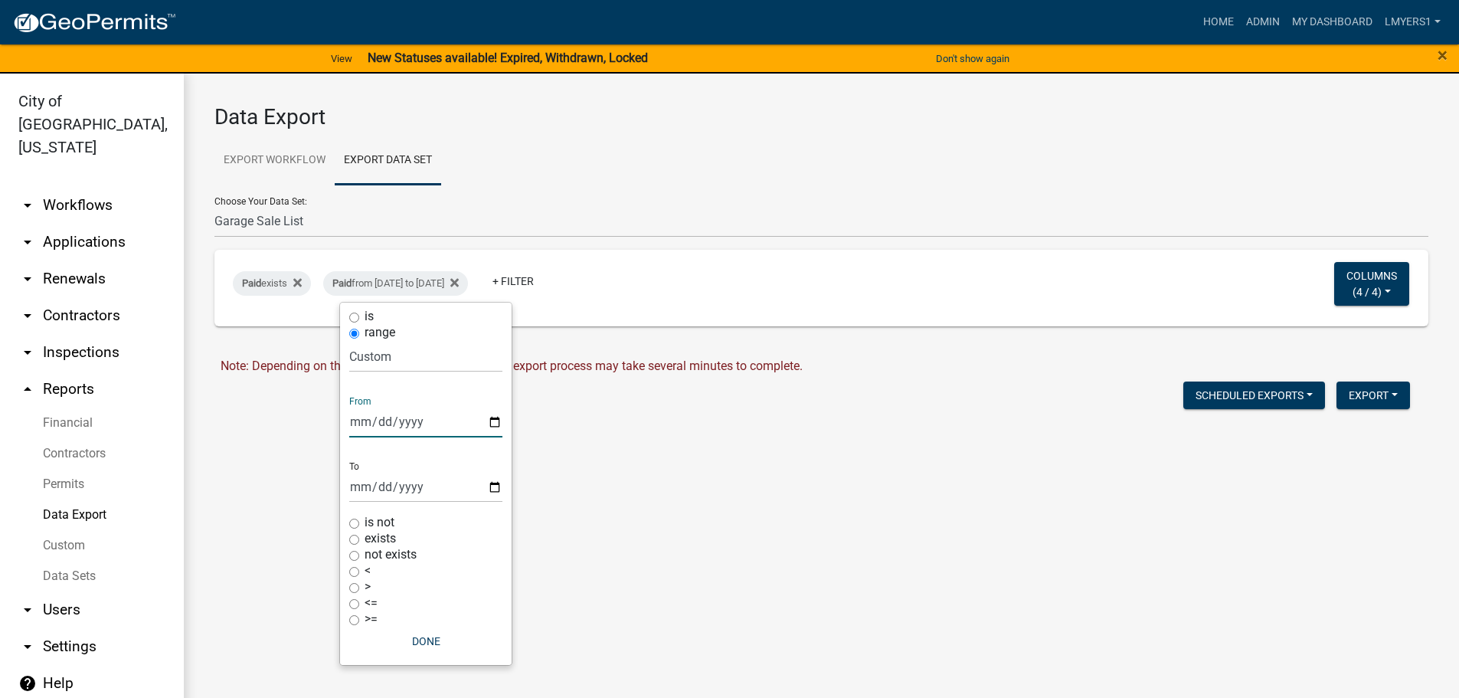
click at [495, 418] on input "[DATE]" at bounding box center [425, 421] width 153 height 31
type input "[DATE]"
click at [464, 477] on input "[DATE]" at bounding box center [425, 486] width 153 height 31
click at [492, 483] on input "[DATE]" at bounding box center [425, 486] width 153 height 31
type input "[DATE]"
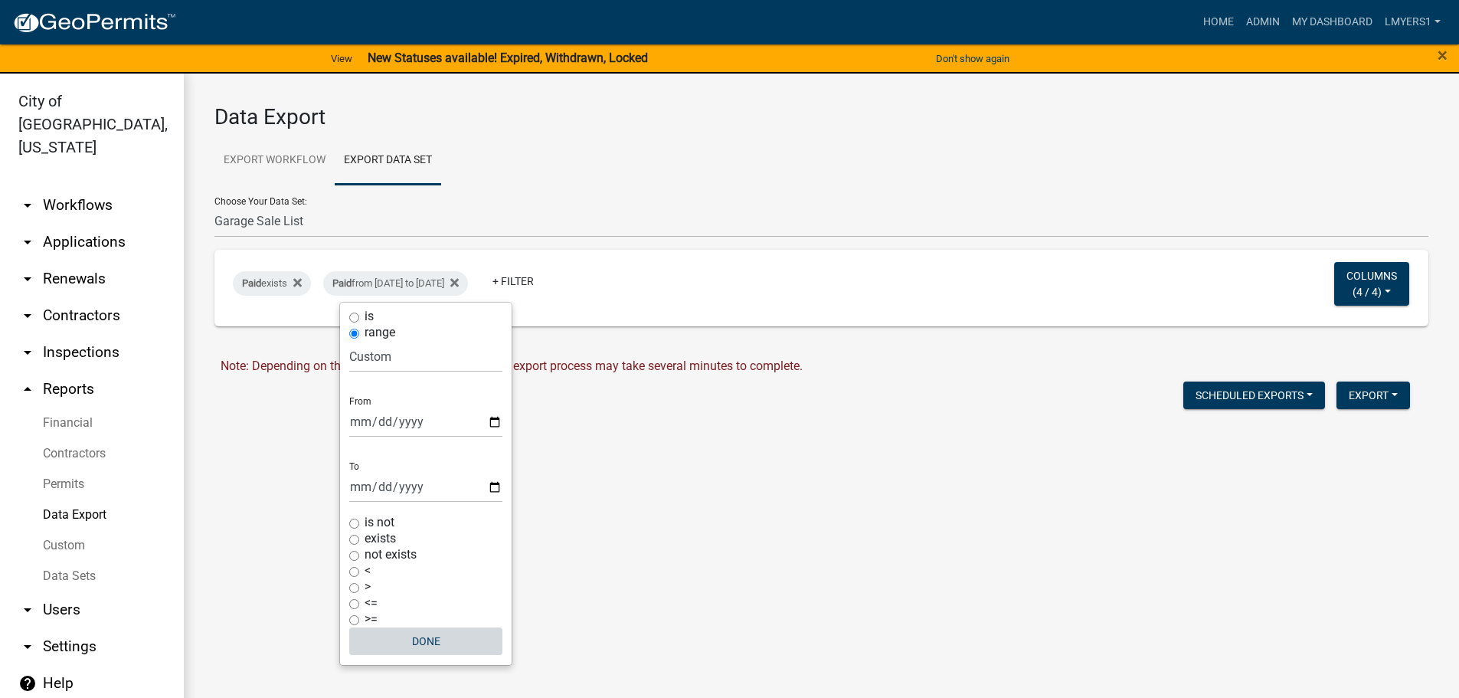
click at [430, 638] on button "Done" at bounding box center [425, 641] width 153 height 28
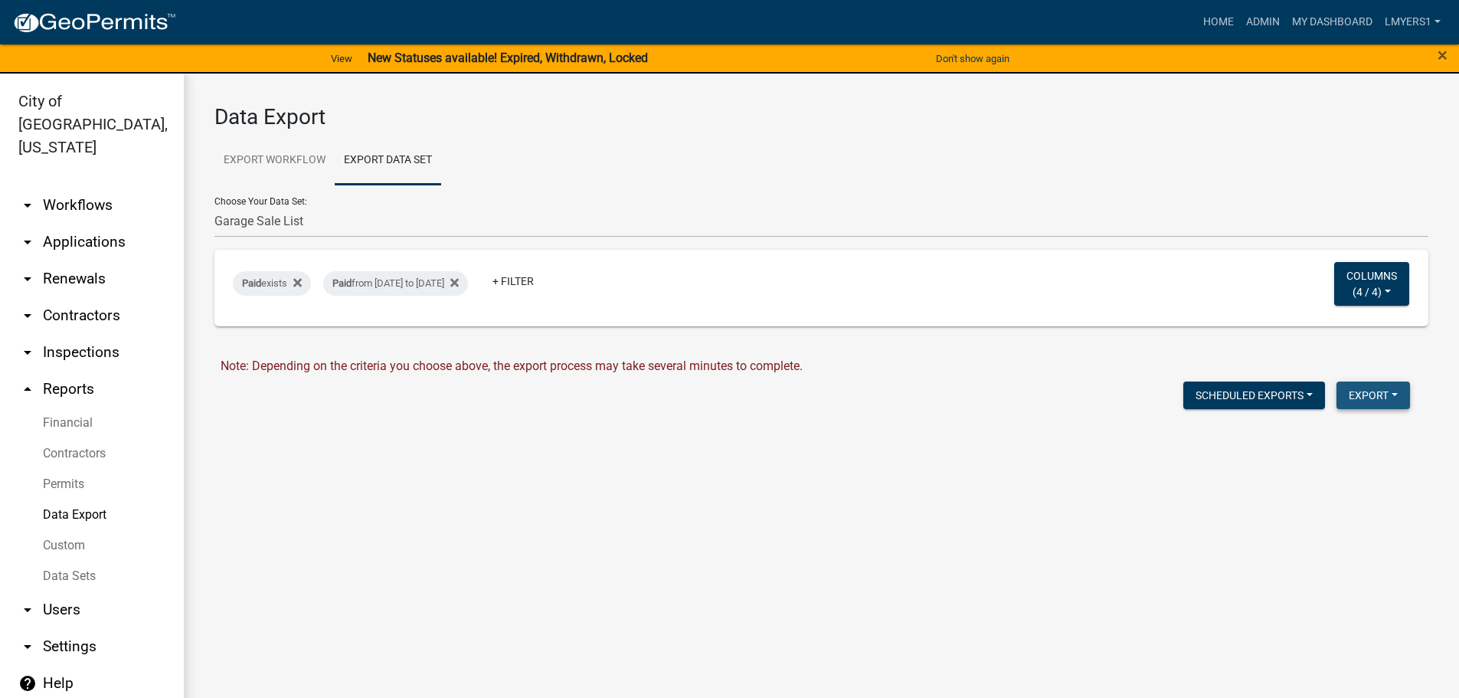
click at [1382, 403] on button "Export" at bounding box center [1374, 395] width 74 height 28
click at [1355, 438] on button "Excel Format (.xlsx)" at bounding box center [1338, 435] width 143 height 37
click at [265, 424] on link "Download Garage Sale List.xlsx" at bounding box center [307, 427] width 172 height 15
